Goal: Task Accomplishment & Management: Complete application form

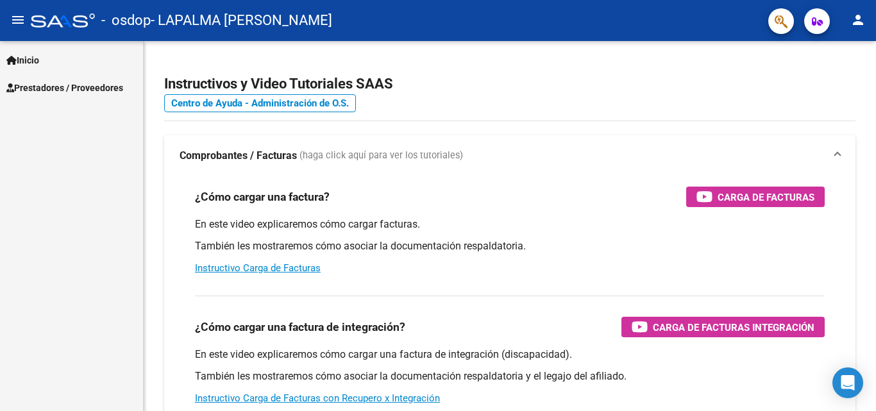
click at [94, 83] on span "Prestadores / Proveedores" at bounding box center [64, 88] width 117 height 14
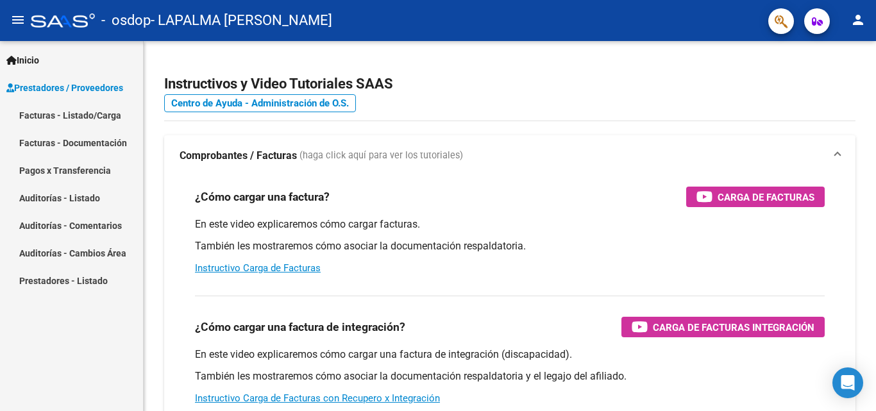
click at [88, 110] on link "Facturas - Listado/Carga" at bounding box center [71, 115] width 143 height 28
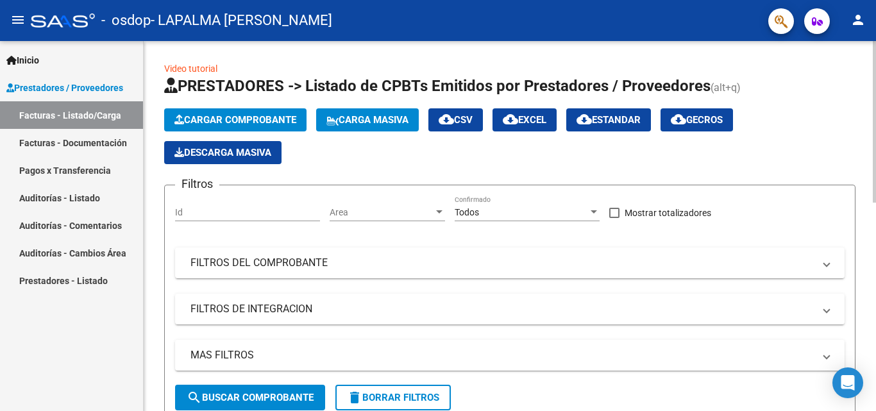
click at [260, 114] on span "Cargar Comprobante" at bounding box center [235, 120] width 122 height 12
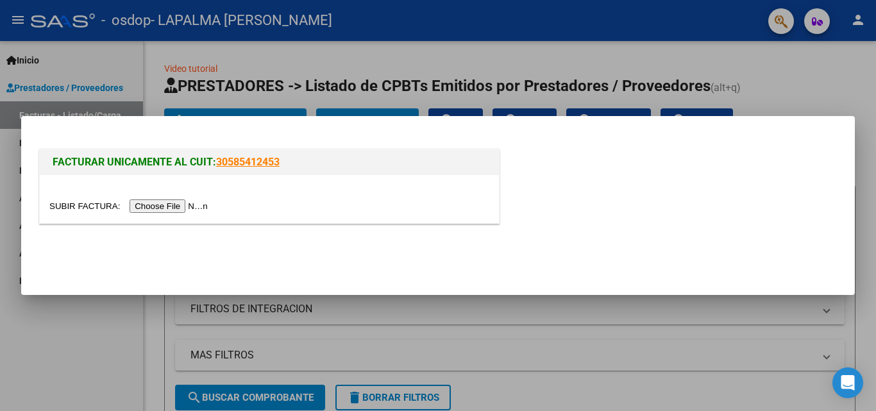
click at [165, 205] on input "file" at bounding box center [130, 205] width 162 height 13
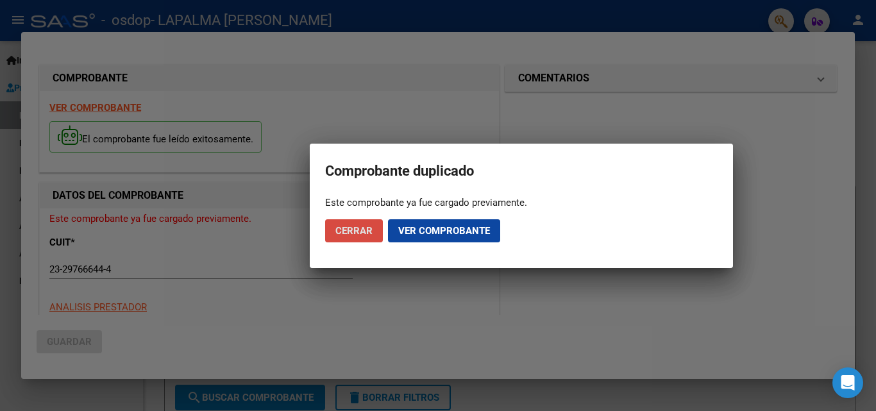
click at [339, 230] on span "Cerrar" at bounding box center [353, 231] width 37 height 12
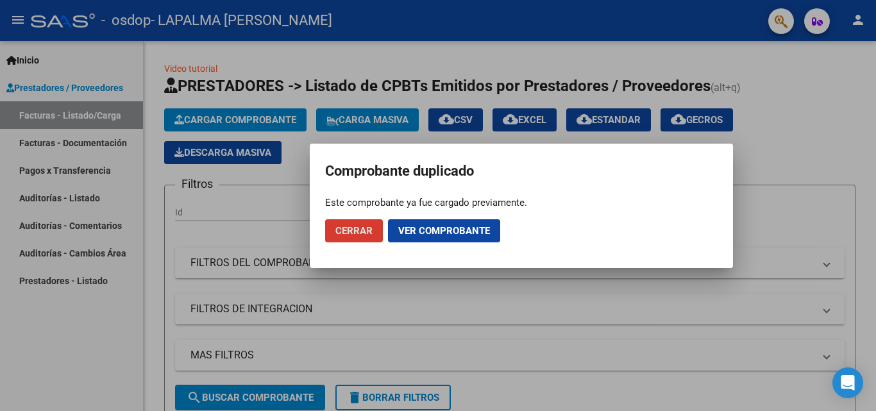
click at [366, 232] on span "Cerrar" at bounding box center [353, 231] width 37 height 12
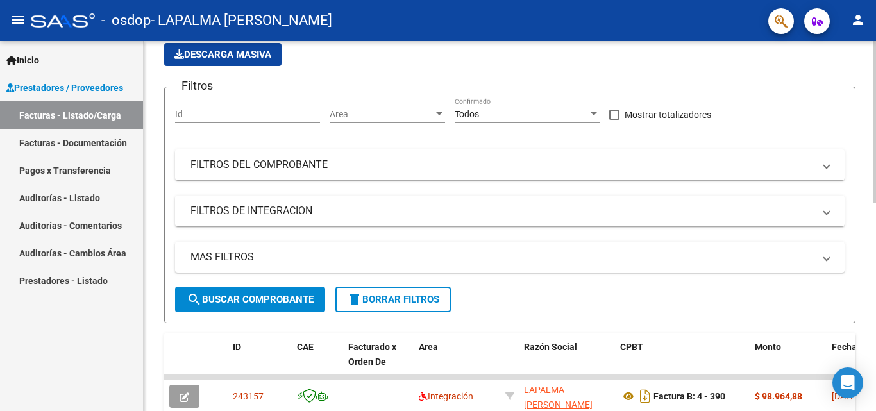
scroll to position [64, 0]
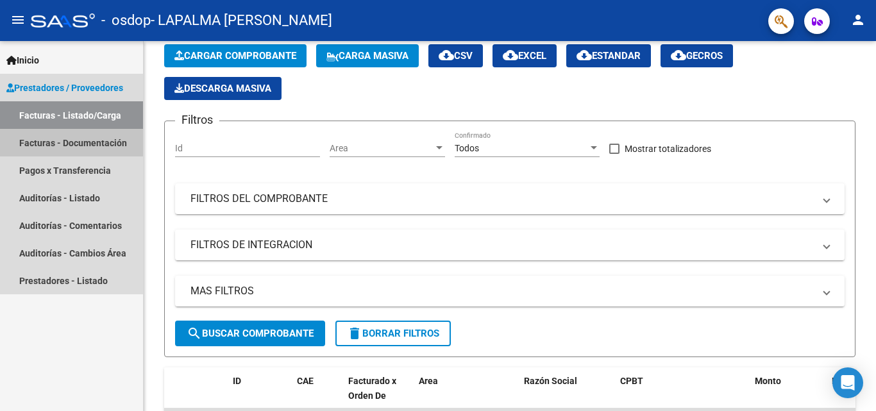
click at [61, 142] on link "Facturas - Documentación" at bounding box center [71, 143] width 143 height 28
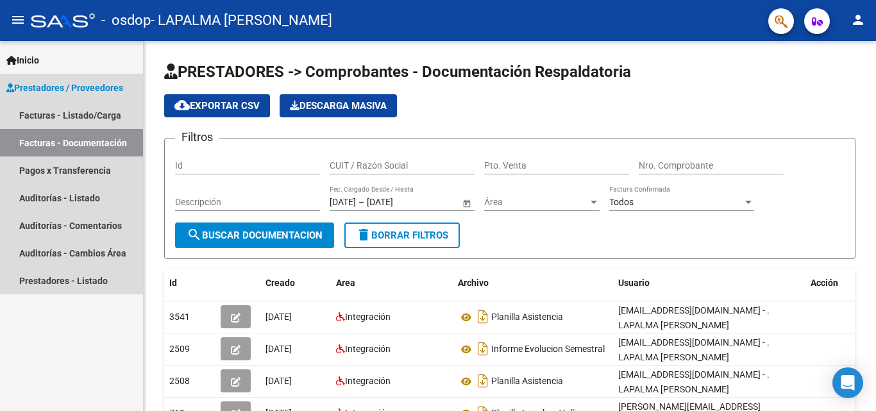
click at [87, 138] on link "Facturas - Documentación" at bounding box center [71, 143] width 143 height 28
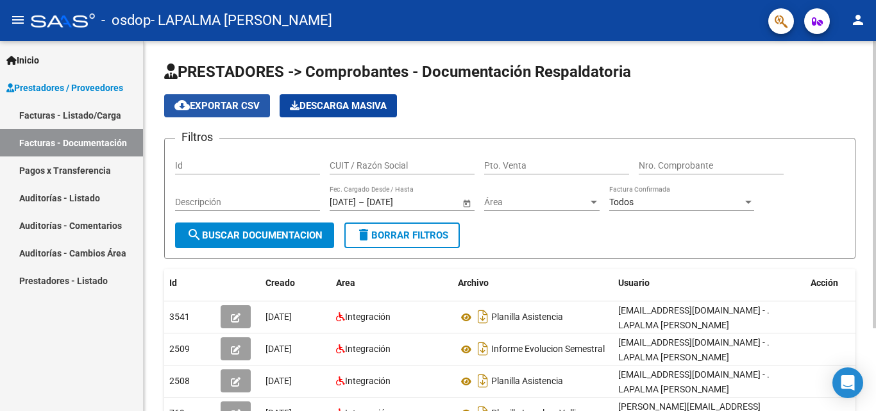
click at [205, 103] on span "cloud_download Exportar CSV" at bounding box center [216, 106] width 85 height 12
click at [289, 165] on input "Id" at bounding box center [247, 165] width 145 height 11
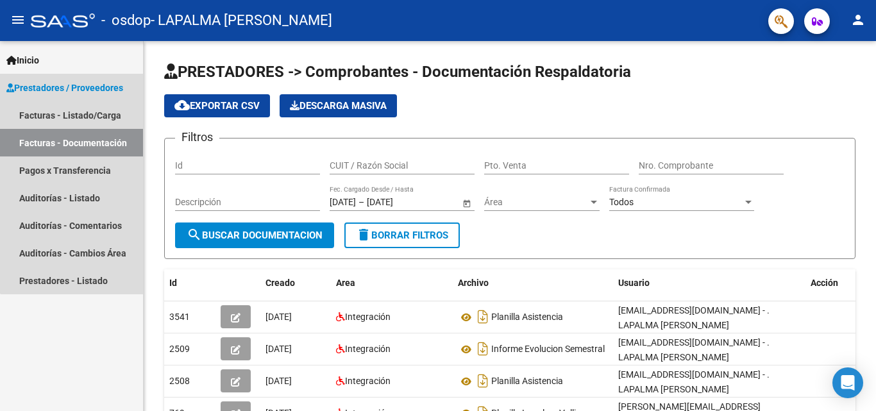
click at [83, 81] on span "Prestadores / Proveedores" at bounding box center [64, 88] width 117 height 14
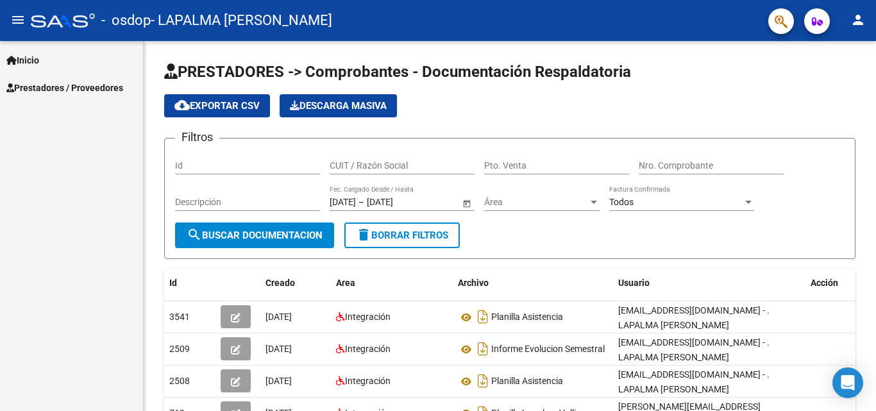
click at [83, 105] on div "Inicio Instructivos Contacto OS Prestadores / Proveedores Facturas - Listado/Ca…" at bounding box center [71, 226] width 143 height 370
click at [96, 89] on span "Prestadores / Proveedores" at bounding box center [64, 88] width 117 height 14
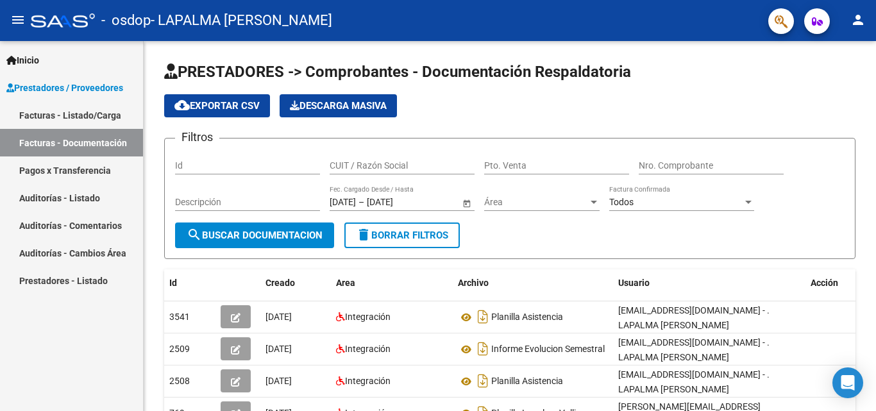
click at [103, 116] on link "Facturas - Listado/Carga" at bounding box center [71, 115] width 143 height 28
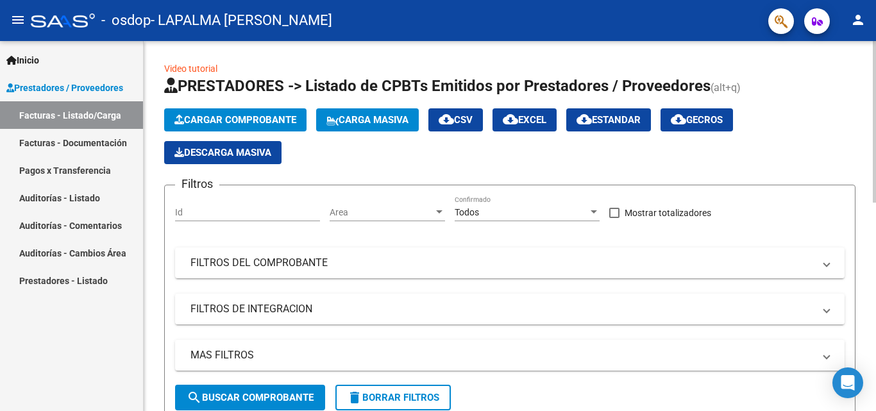
click at [254, 121] on span "Cargar Comprobante" at bounding box center [235, 120] width 122 height 12
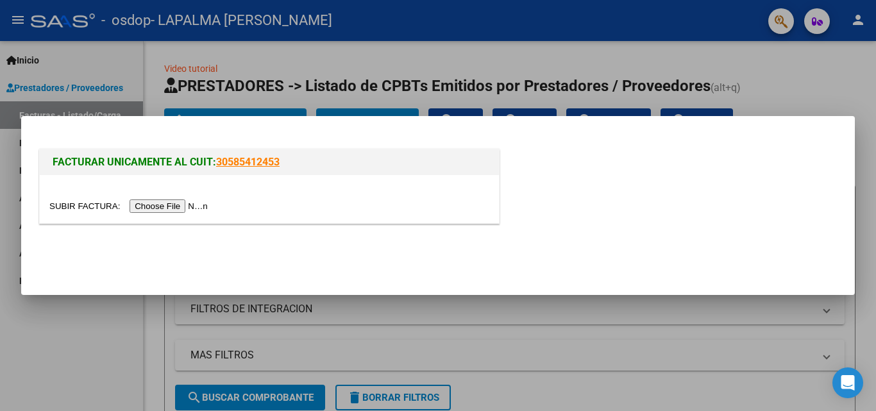
click at [189, 205] on input "file" at bounding box center [130, 205] width 162 height 13
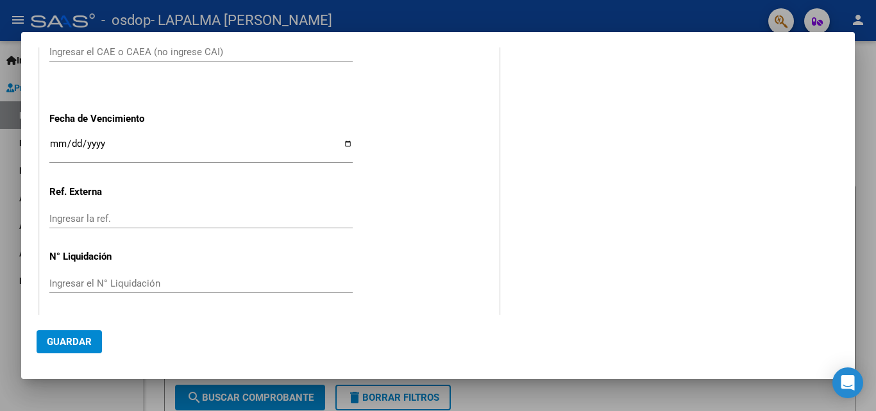
scroll to position [901, 0]
